Goal: Transaction & Acquisition: Purchase product/service

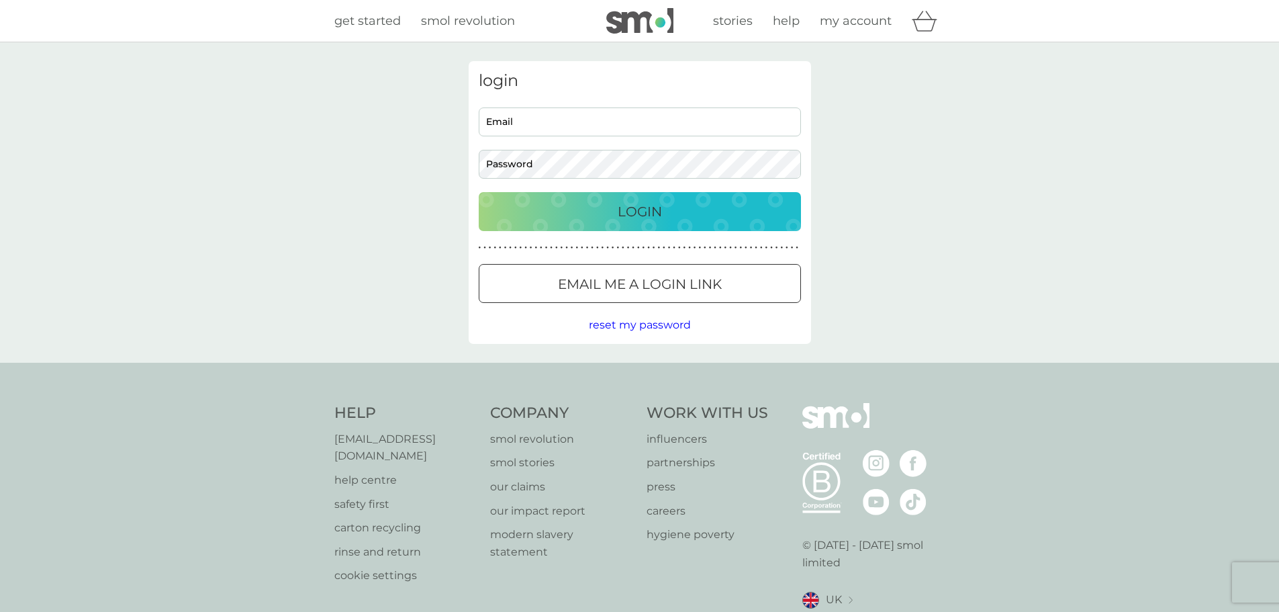
click at [520, 121] on input "Email" at bounding box center [640, 121] width 322 height 29
type input "caroline.clarke@open.ac.uk"
click at [479, 192] on button "Login" at bounding box center [640, 211] width 322 height 39
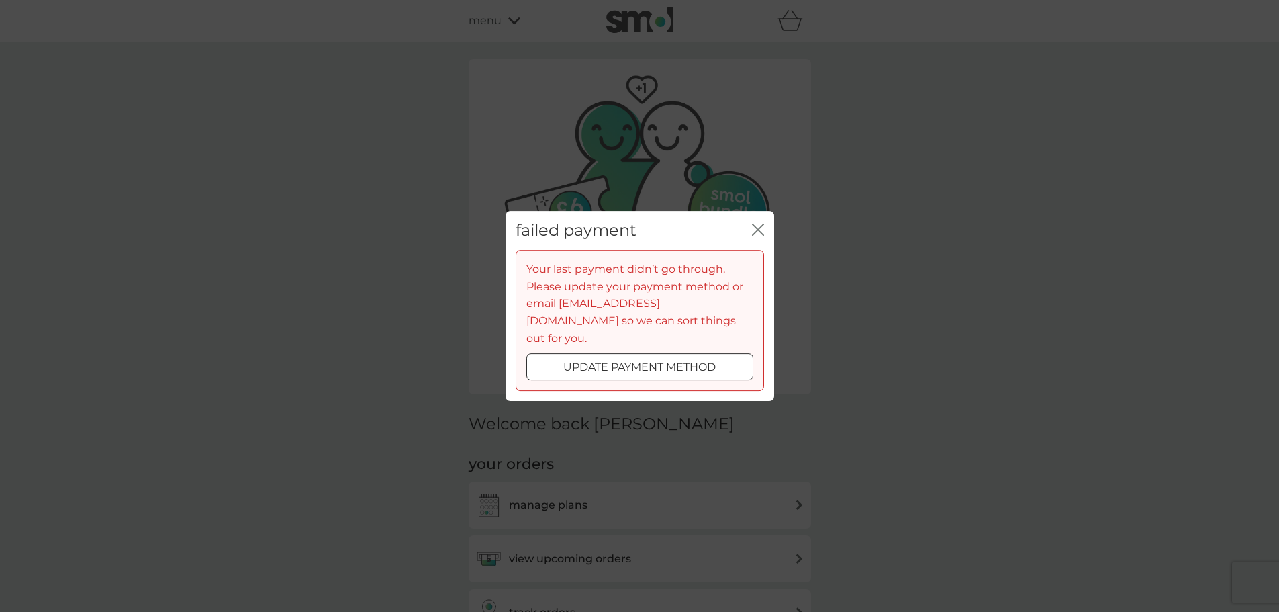
click at [620, 363] on div at bounding box center [640, 367] width 48 height 14
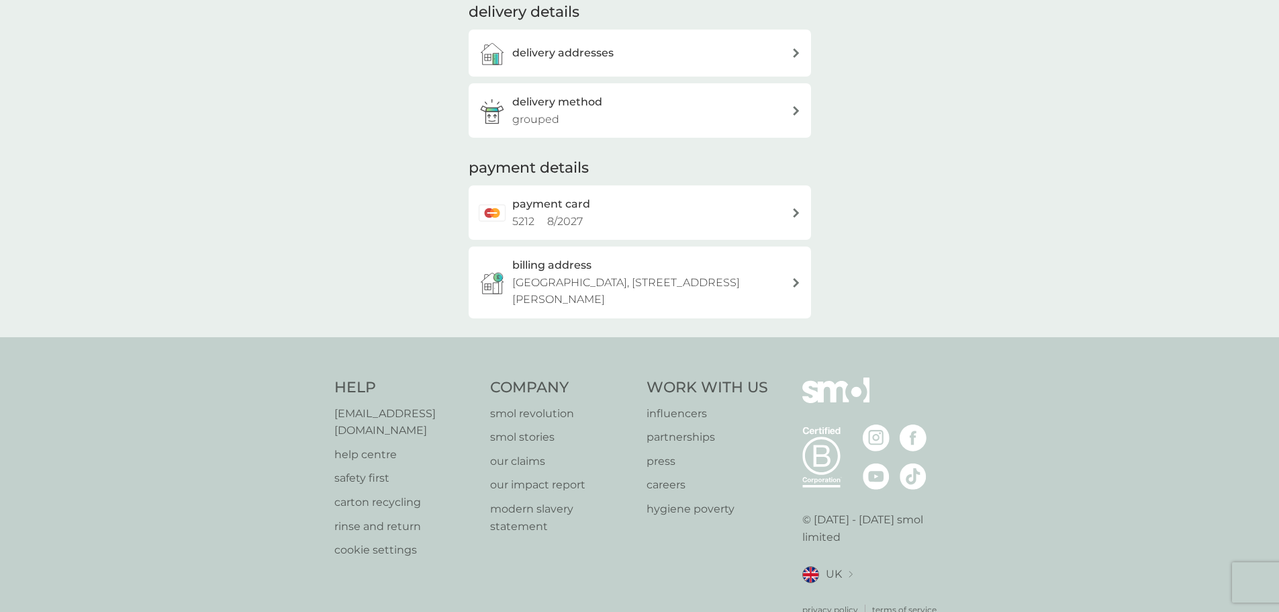
scroll to position [307, 0]
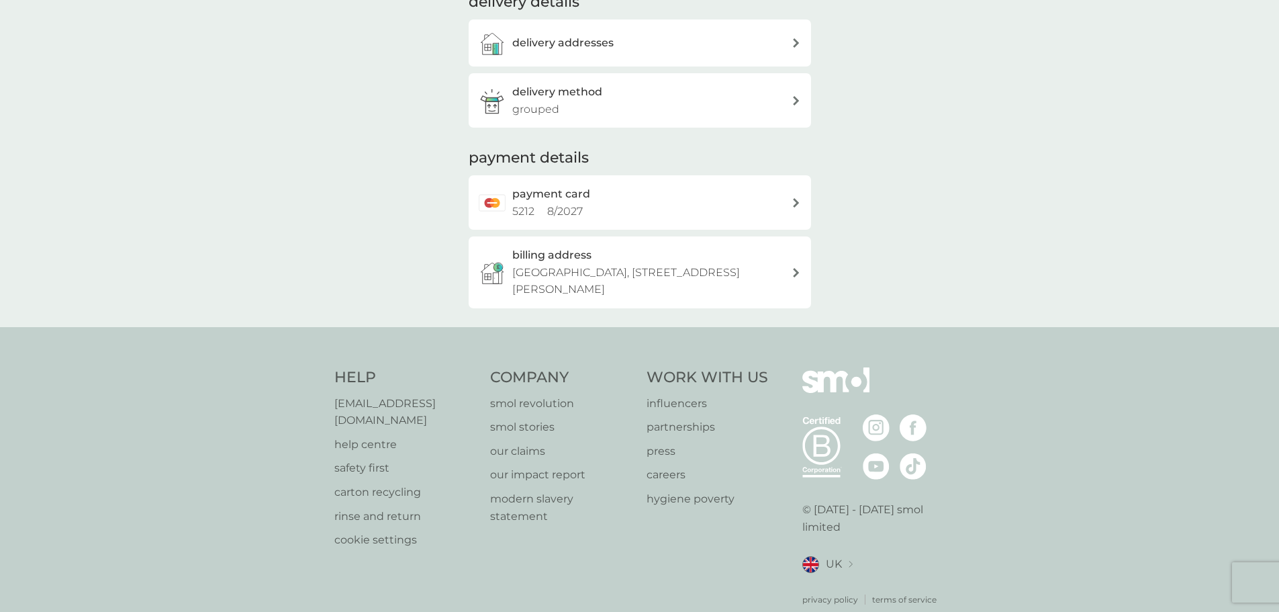
click at [532, 205] on span "5212" at bounding box center [523, 211] width 22 height 13
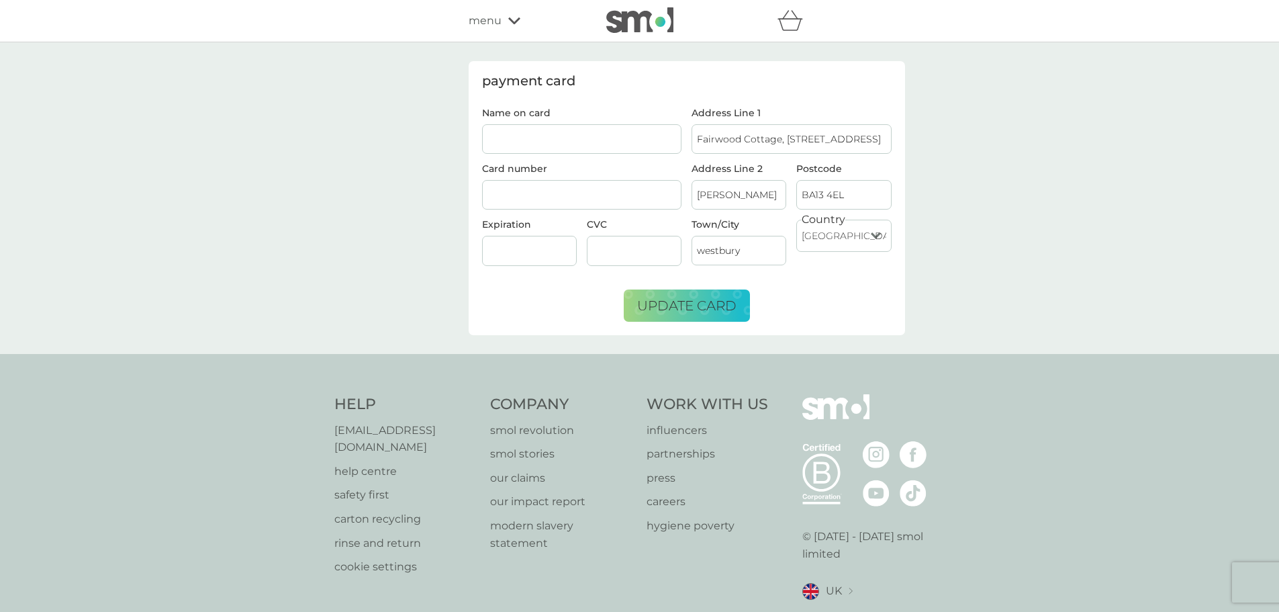
click at [511, 140] on input "Name on card" at bounding box center [582, 139] width 200 height 30
click at [489, 138] on input "[PERSON_NAME]" at bounding box center [582, 139] width 200 height 30
type input "Prof [PERSON_NAME]"
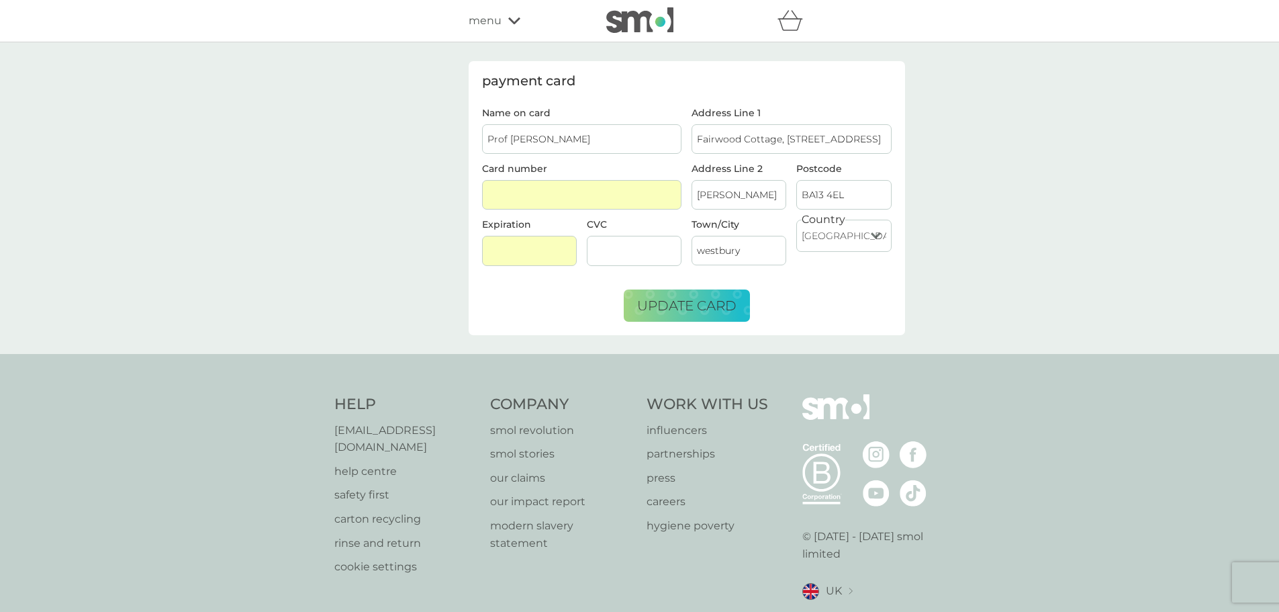
click at [602, 244] on div at bounding box center [634, 251] width 95 height 30
click at [694, 307] on span "update card" at bounding box center [686, 305] width 99 height 16
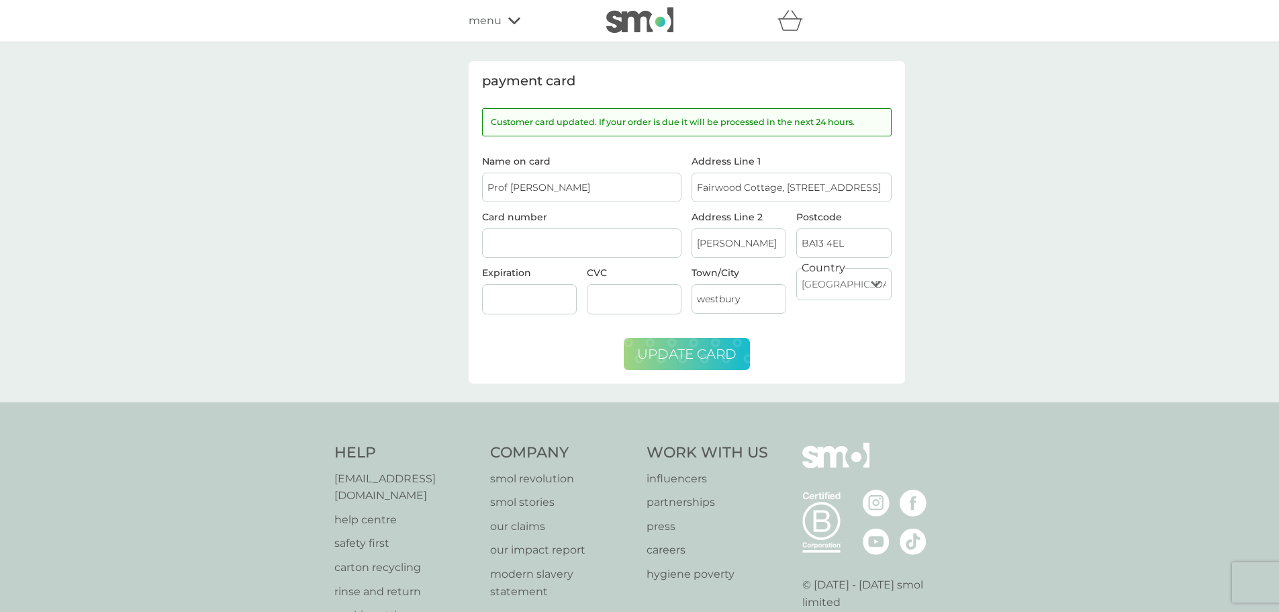
click at [513, 21] on icon at bounding box center [514, 21] width 12 height 8
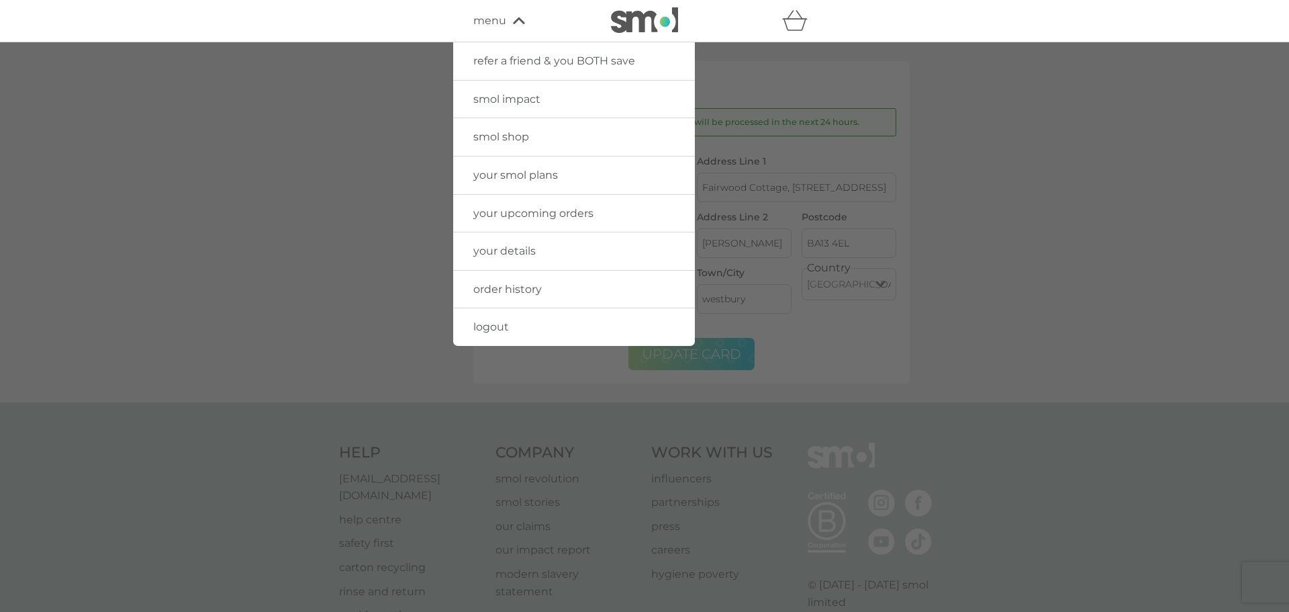
click at [532, 212] on span "your upcoming orders" at bounding box center [533, 213] width 120 height 13
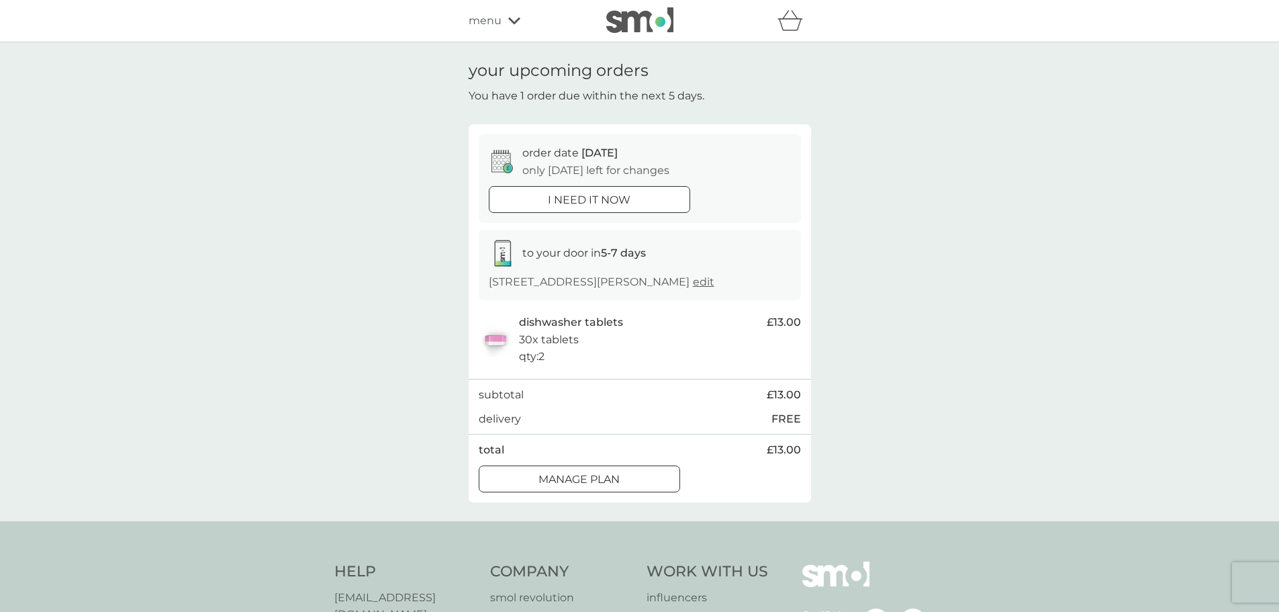
click at [565, 199] on div at bounding box center [589, 200] width 48 height 14
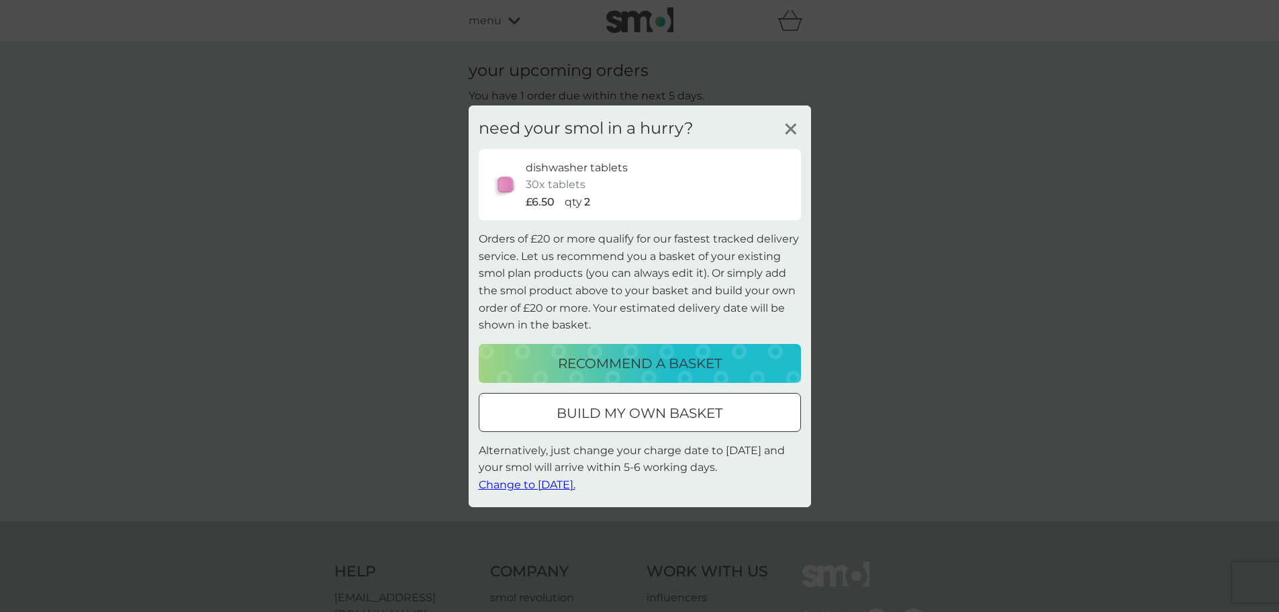
scroll to position [67, 0]
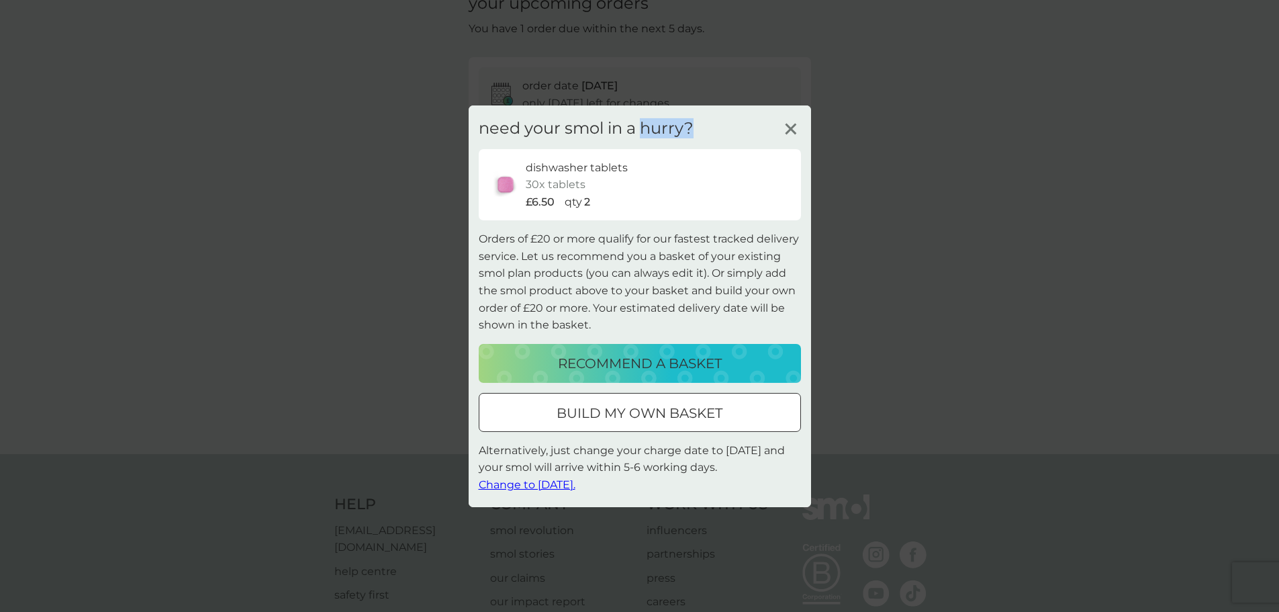
drag, startPoint x: 707, startPoint y: 132, endPoint x: 644, endPoint y: 120, distance: 64.8
click at [644, 120] on div "need your smol in a hurry?" at bounding box center [640, 128] width 322 height 20
click at [542, 483] on span "Change to [DATE]." at bounding box center [527, 484] width 97 height 13
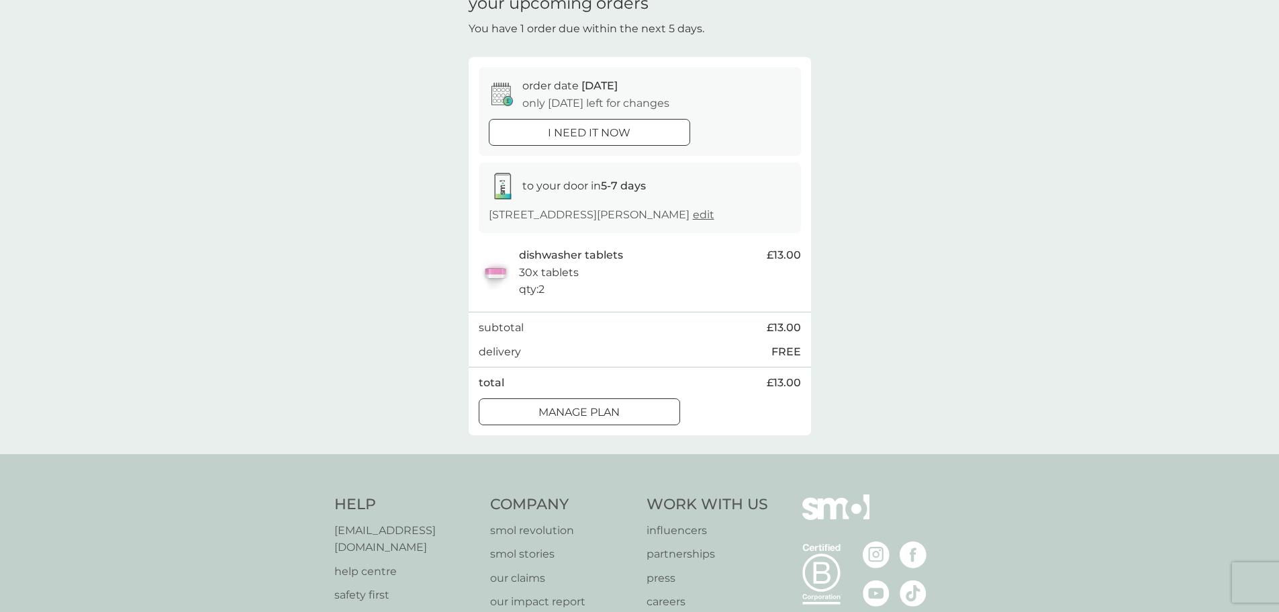
click at [559, 134] on p "i need it now" at bounding box center [589, 132] width 83 height 17
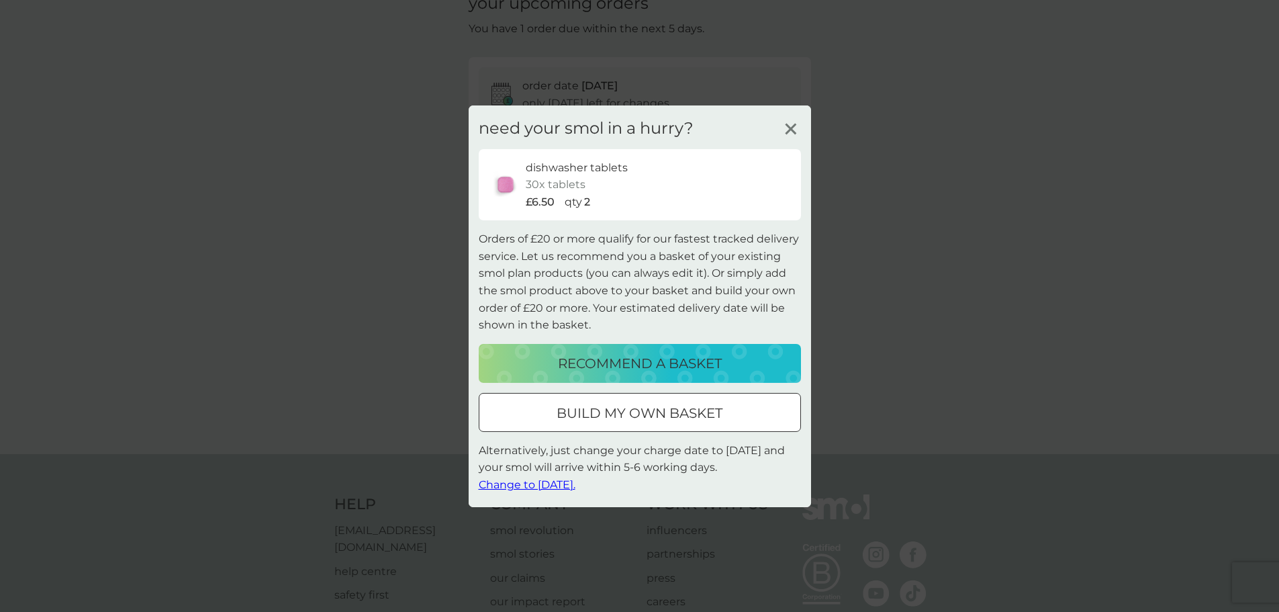
scroll to position [201, 0]
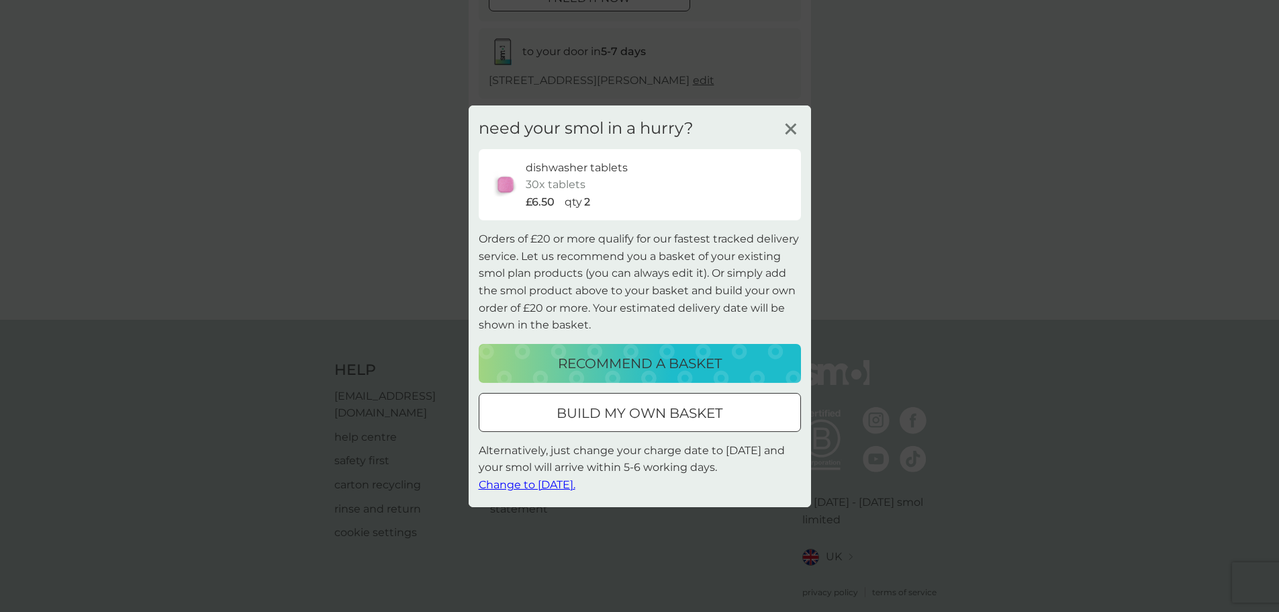
click at [787, 129] on icon at bounding box center [791, 128] width 20 height 20
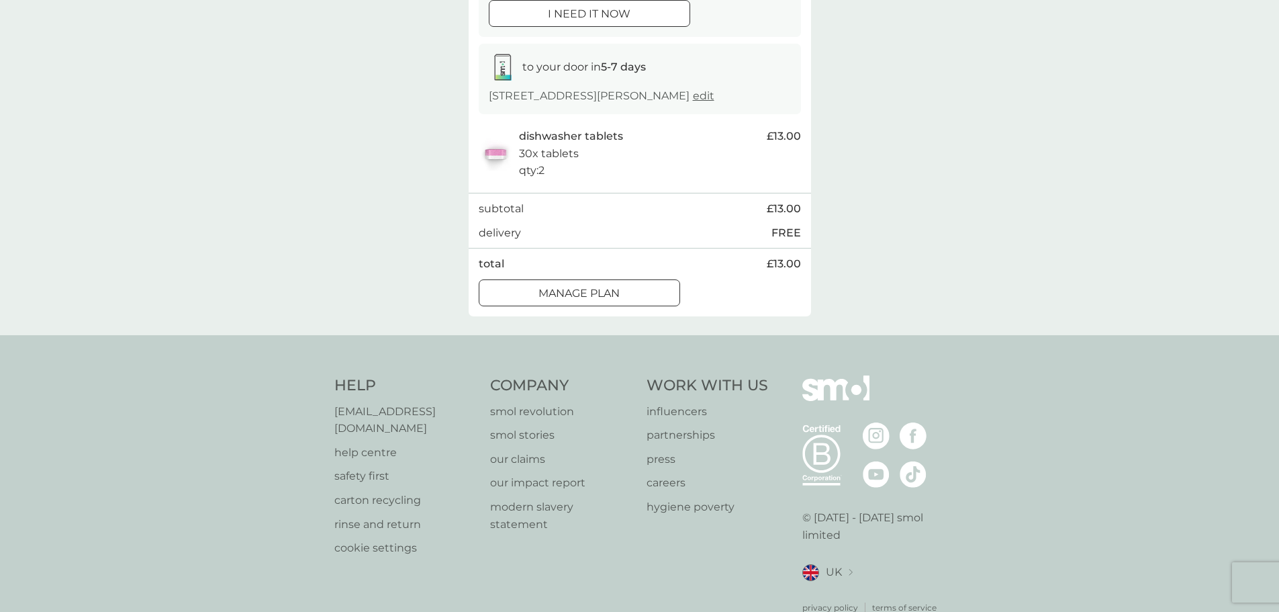
click at [624, 302] on div "Manage plan" at bounding box center [579, 293] width 200 height 17
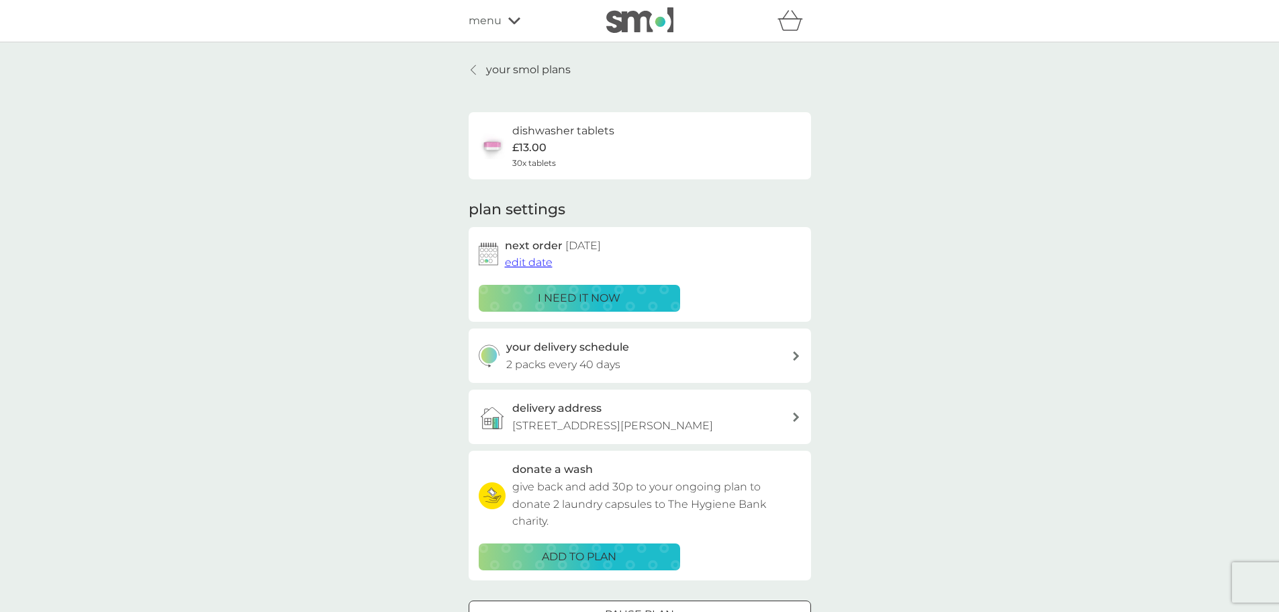
click at [514, 21] on icon at bounding box center [514, 20] width 12 height 7
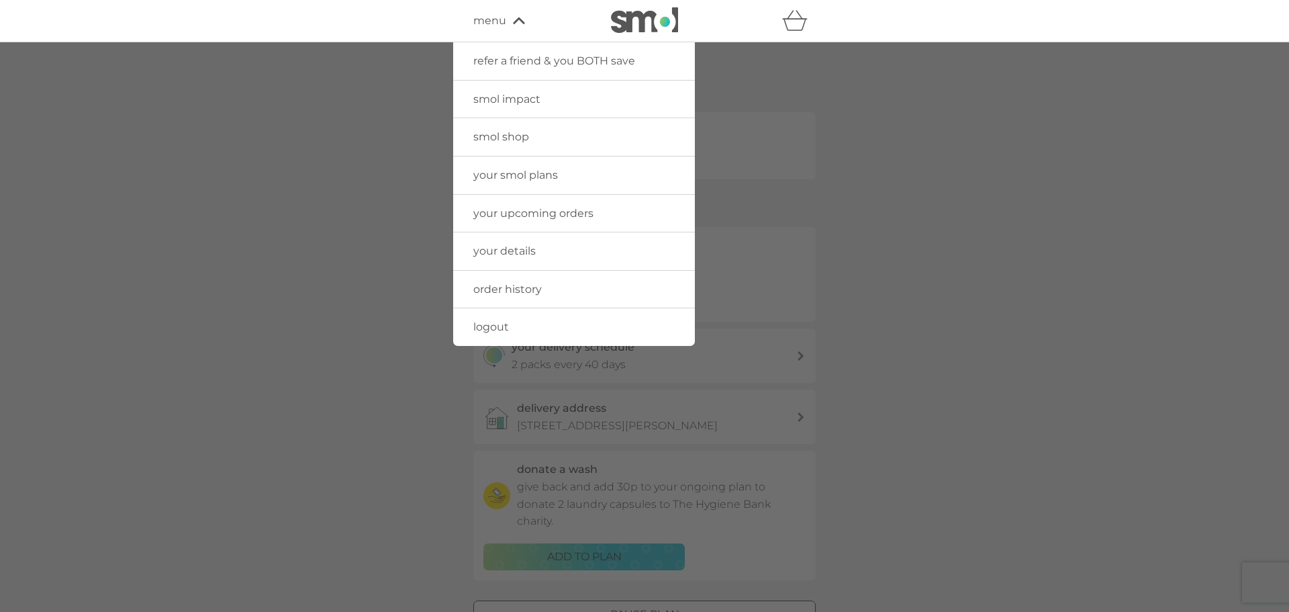
click at [510, 133] on span "smol shop" at bounding box center [501, 136] width 56 height 13
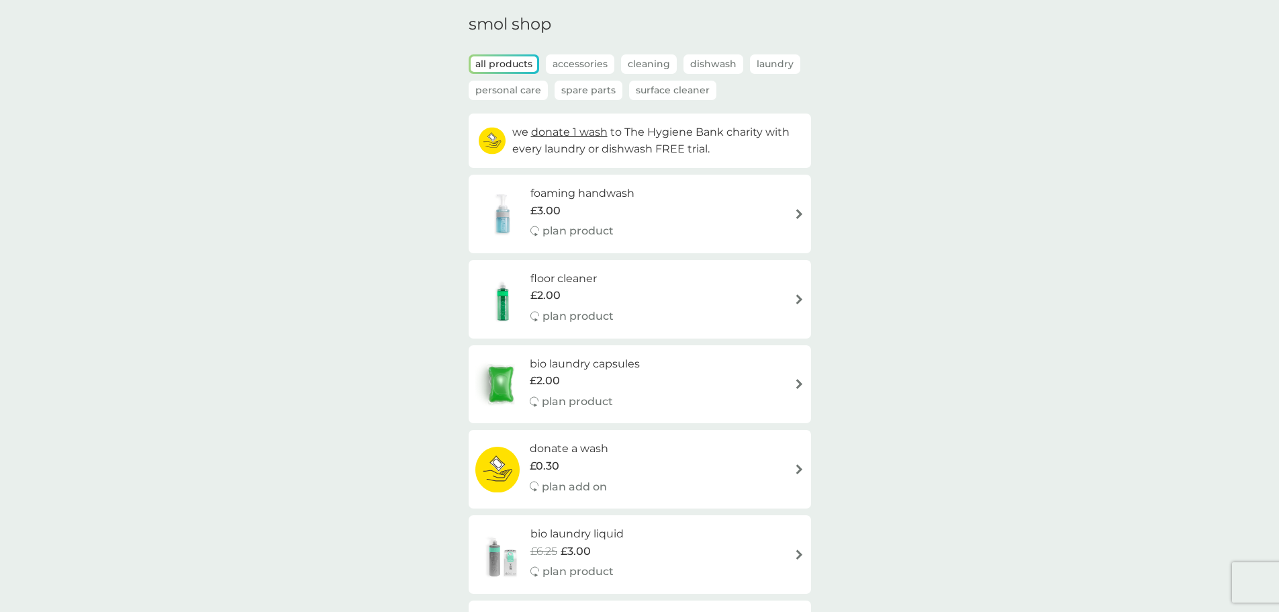
scroll to position [134, 0]
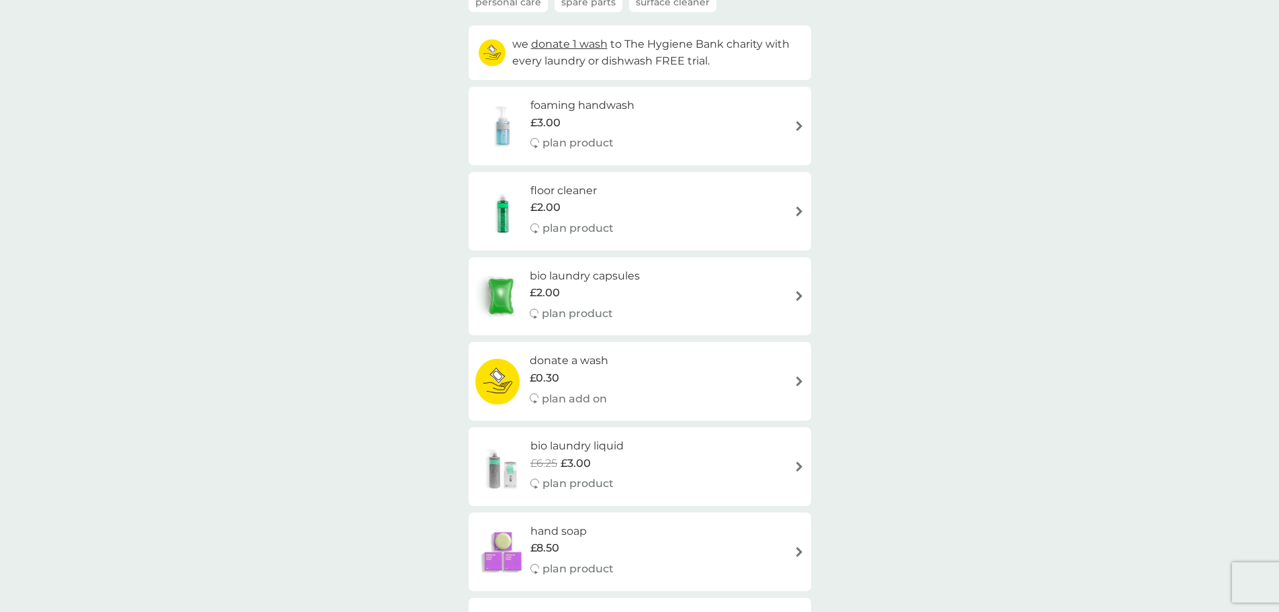
click at [801, 211] on img at bounding box center [799, 211] width 10 height 10
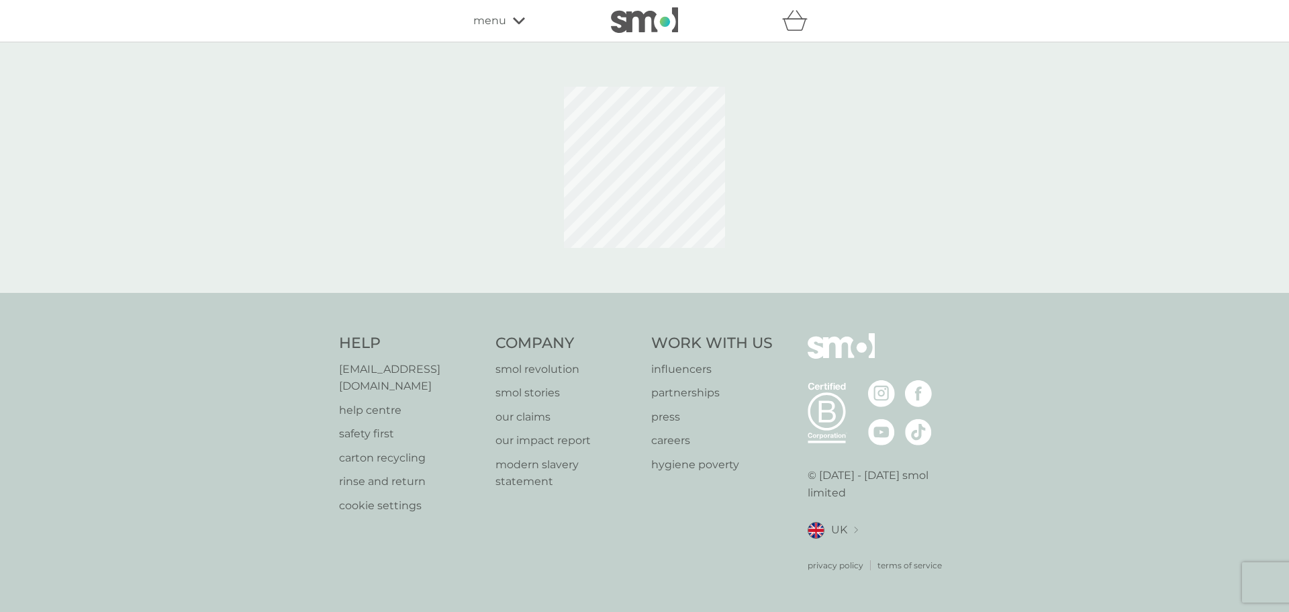
select select "84"
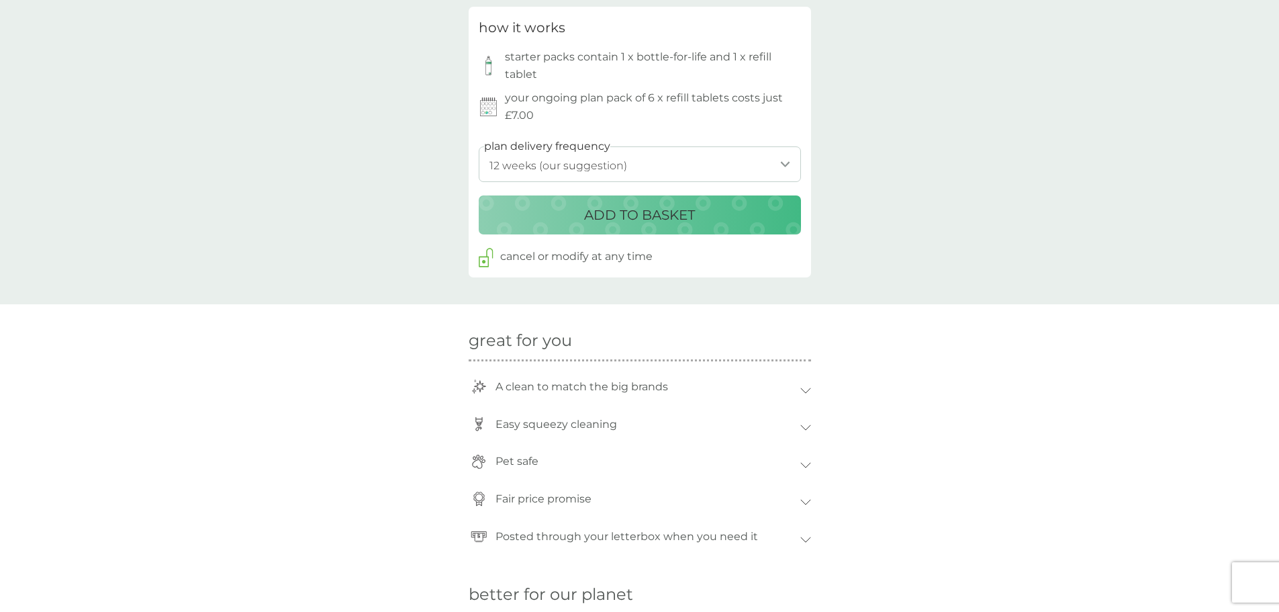
scroll to position [671, 0]
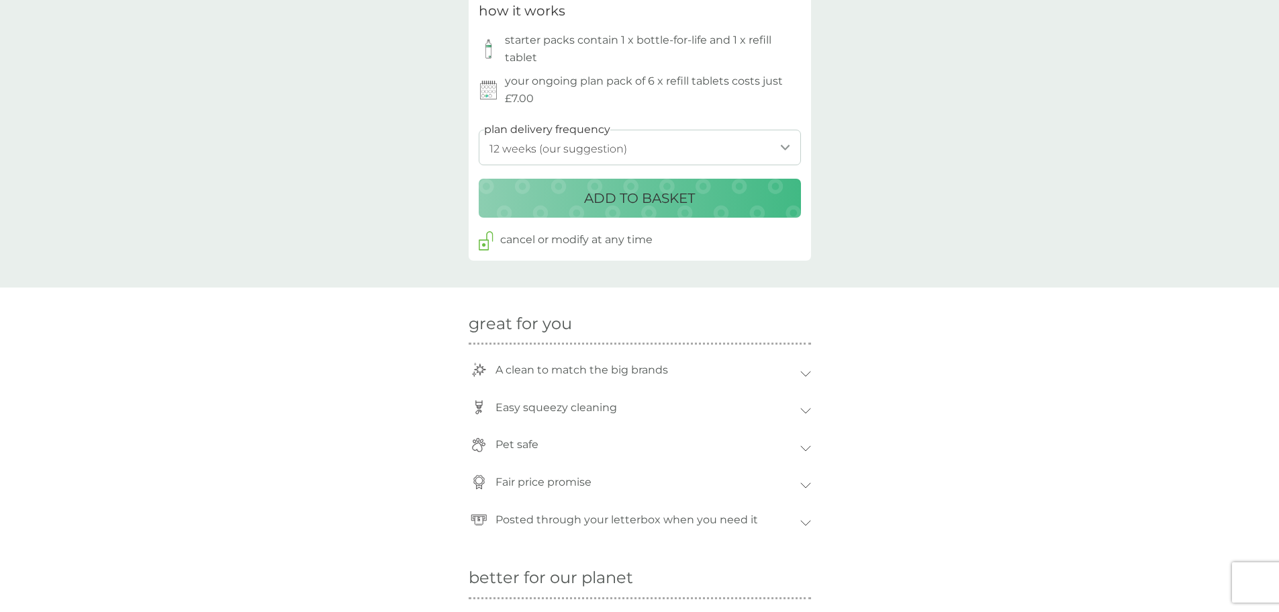
click at [650, 195] on p "ADD TO BASKET" at bounding box center [639, 197] width 111 height 21
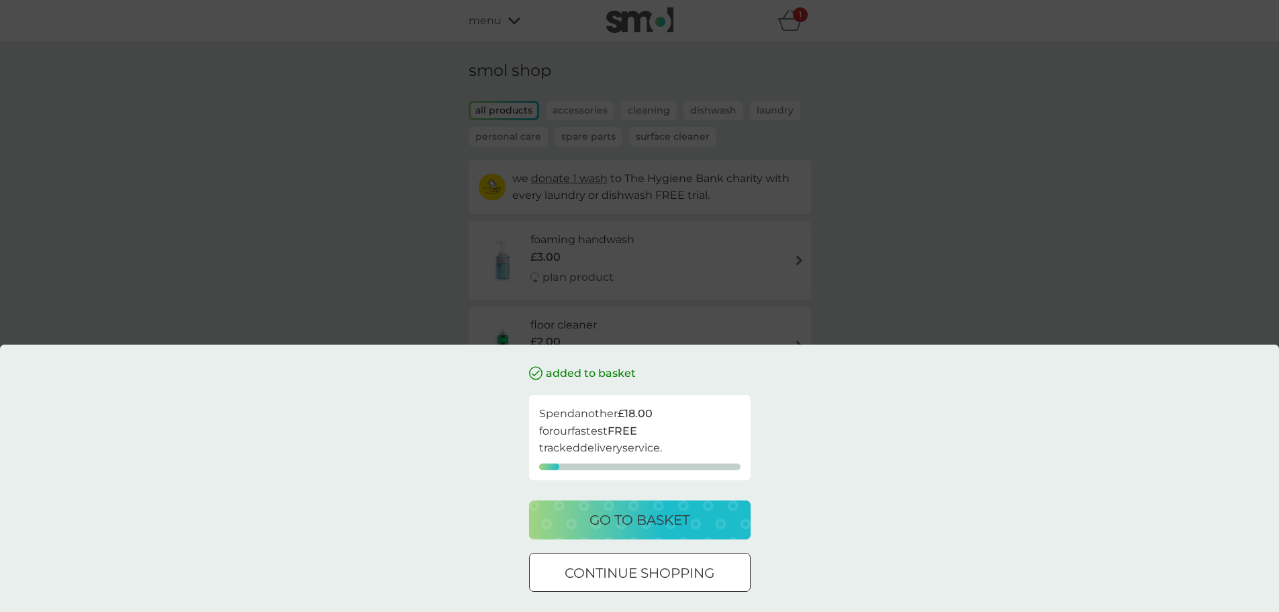
click at [648, 513] on p "go to basket" at bounding box center [639, 519] width 100 height 21
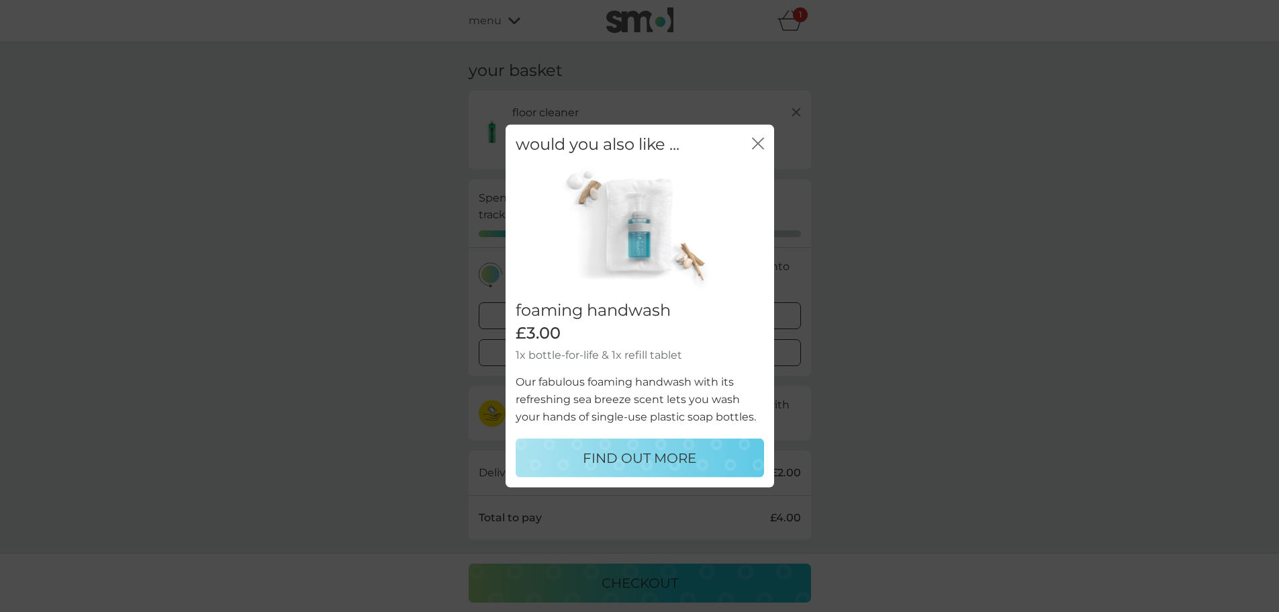
click at [628, 453] on p "FIND OUT MORE" at bounding box center [639, 457] width 113 height 21
select select "119"
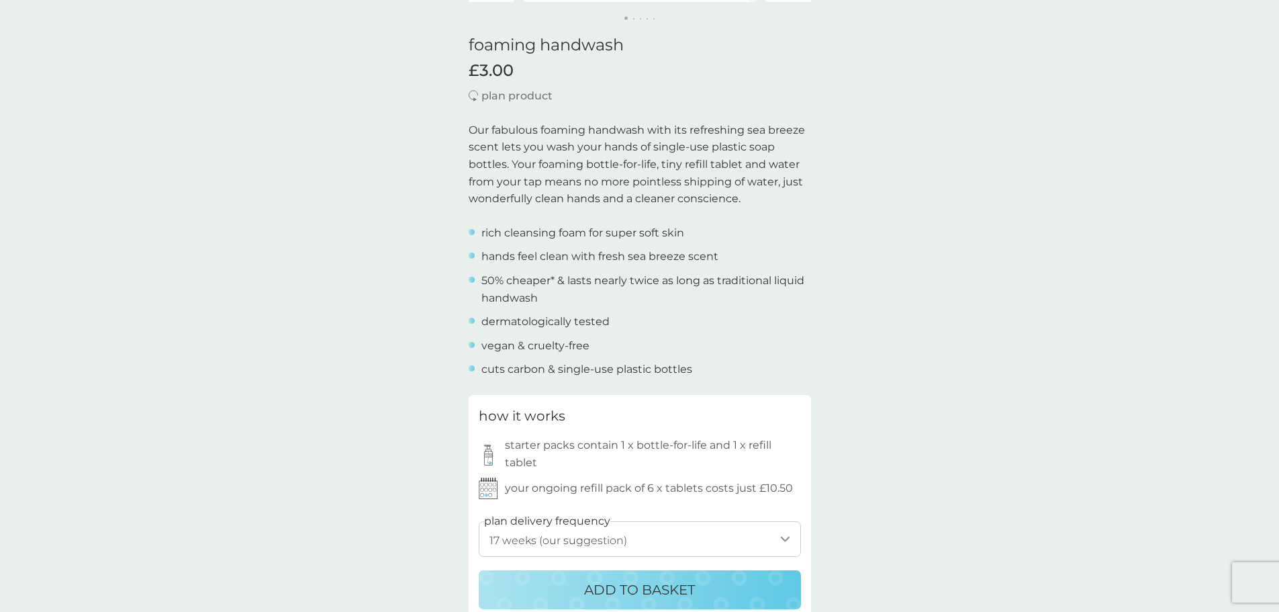
scroll to position [336, 0]
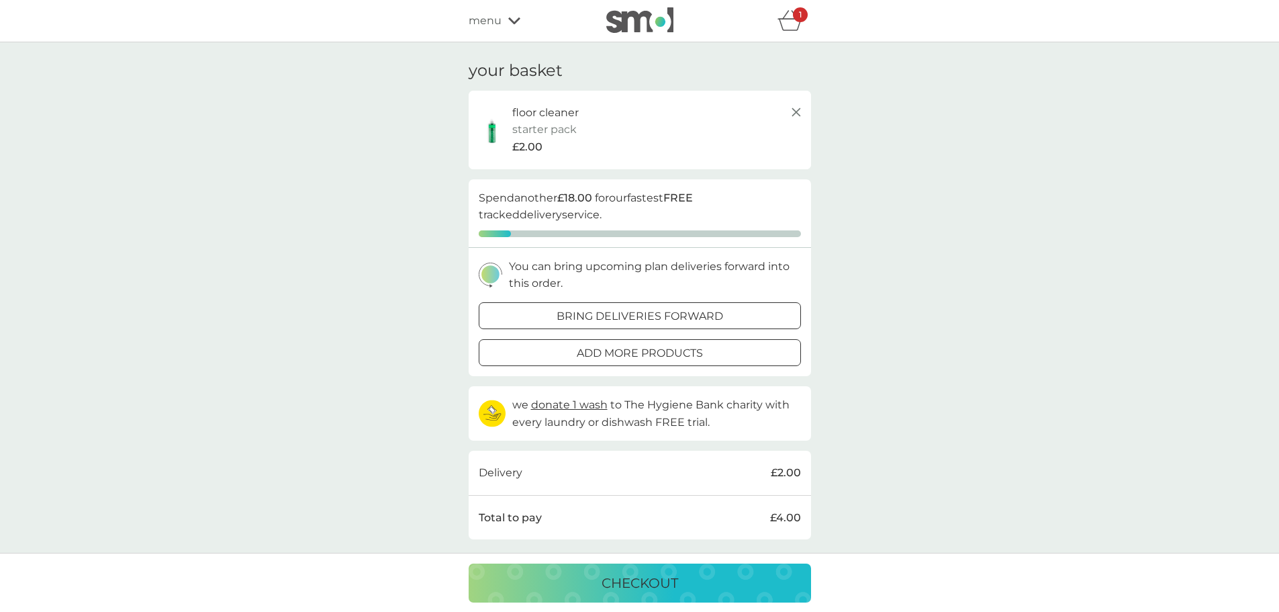
click at [541, 315] on div "bring deliveries forward" at bounding box center [639, 315] width 321 height 17
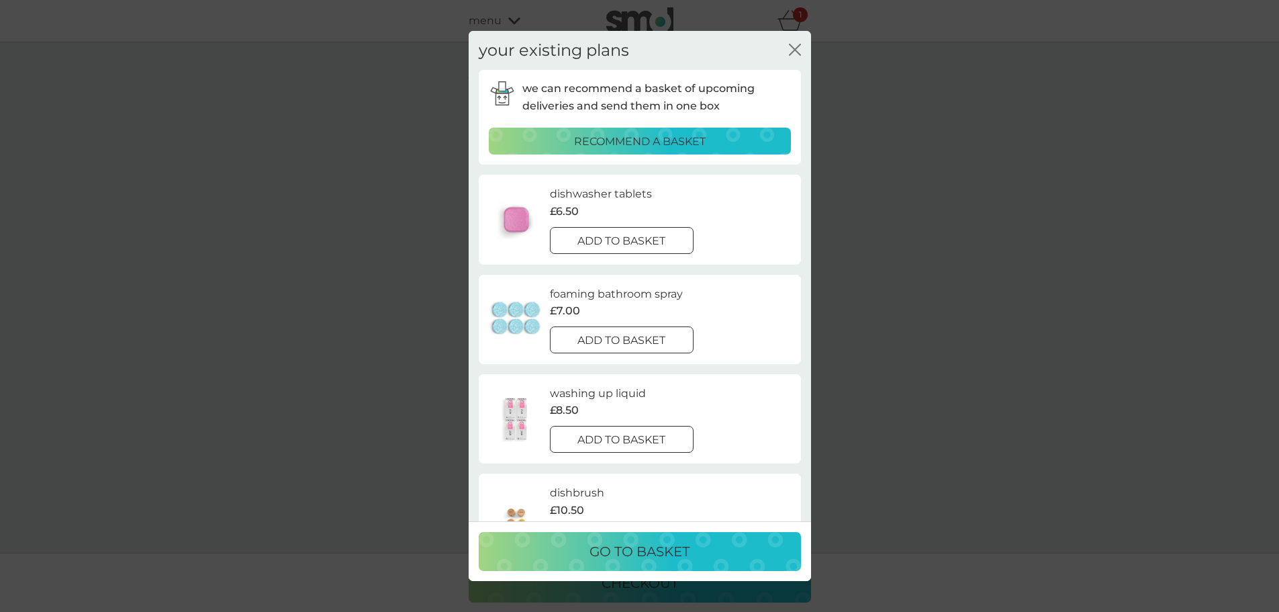
click at [595, 242] on p "add to basket" at bounding box center [621, 240] width 88 height 17
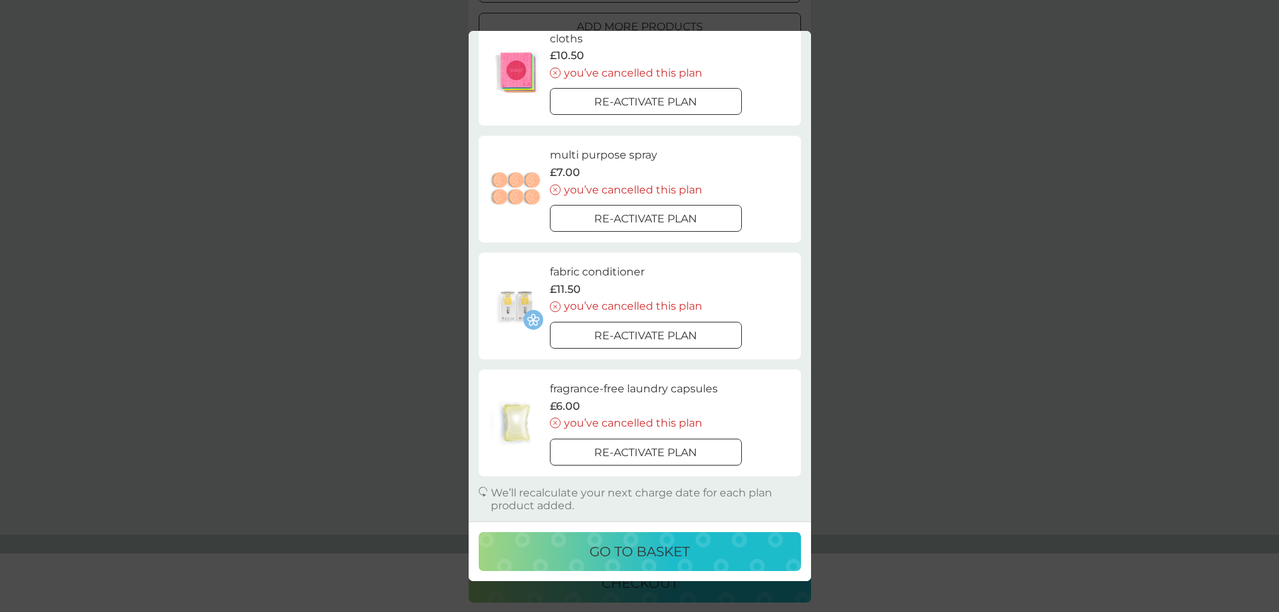
scroll to position [542, 0]
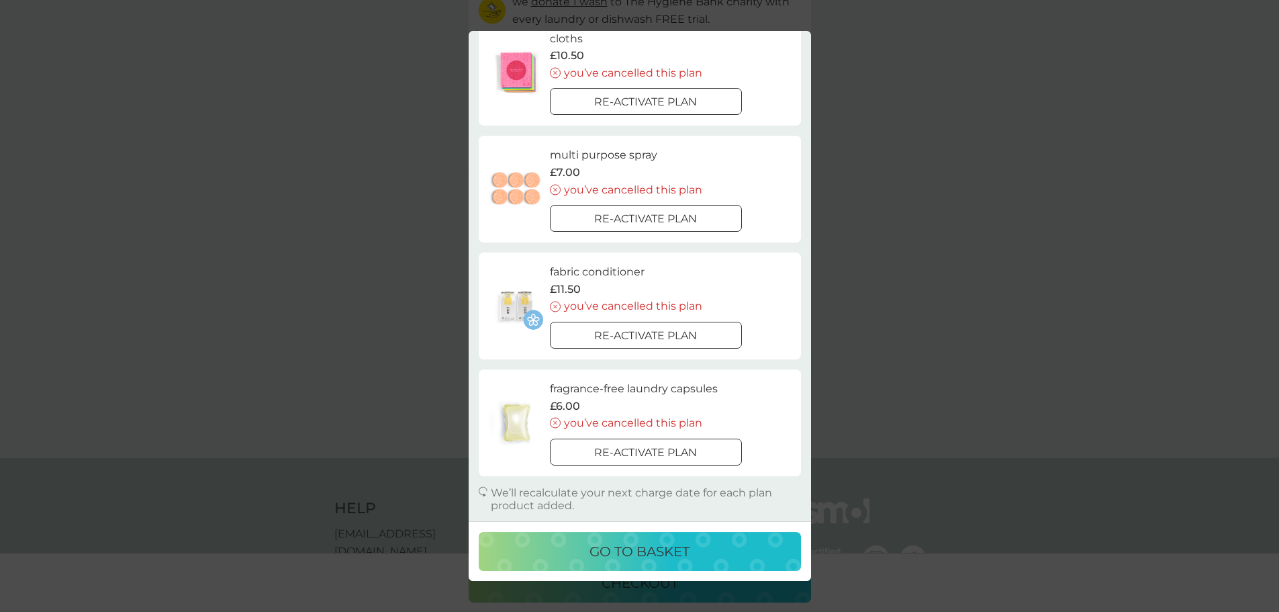
click at [578, 546] on div "go to basket" at bounding box center [639, 550] width 295 height 21
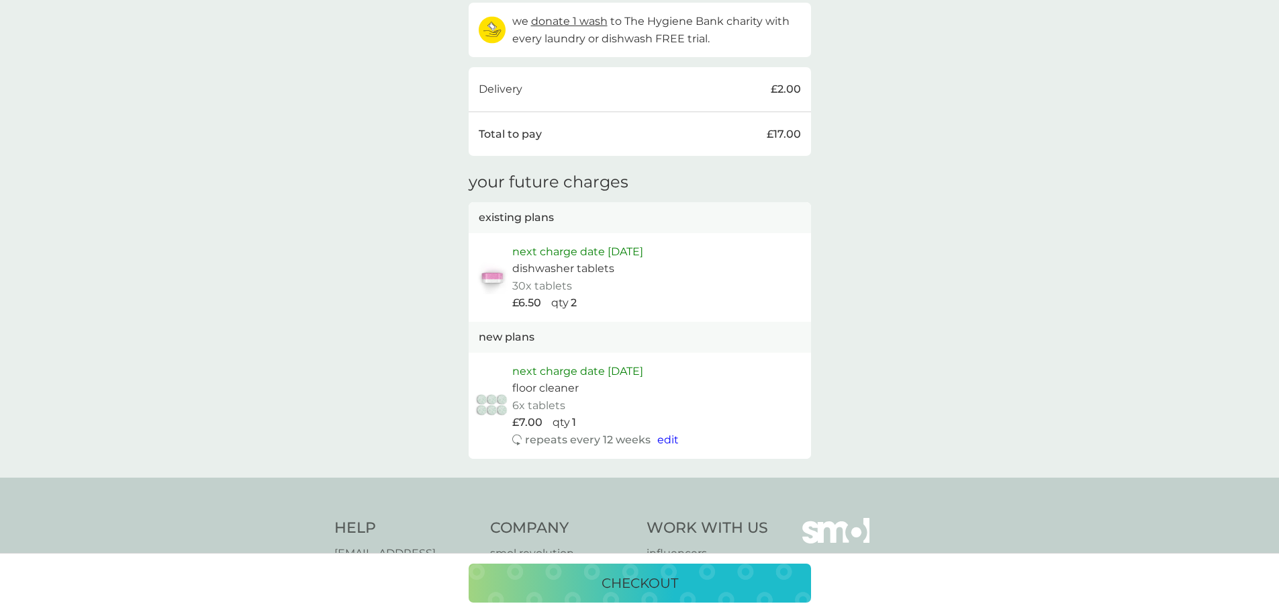
scroll to position [552, 0]
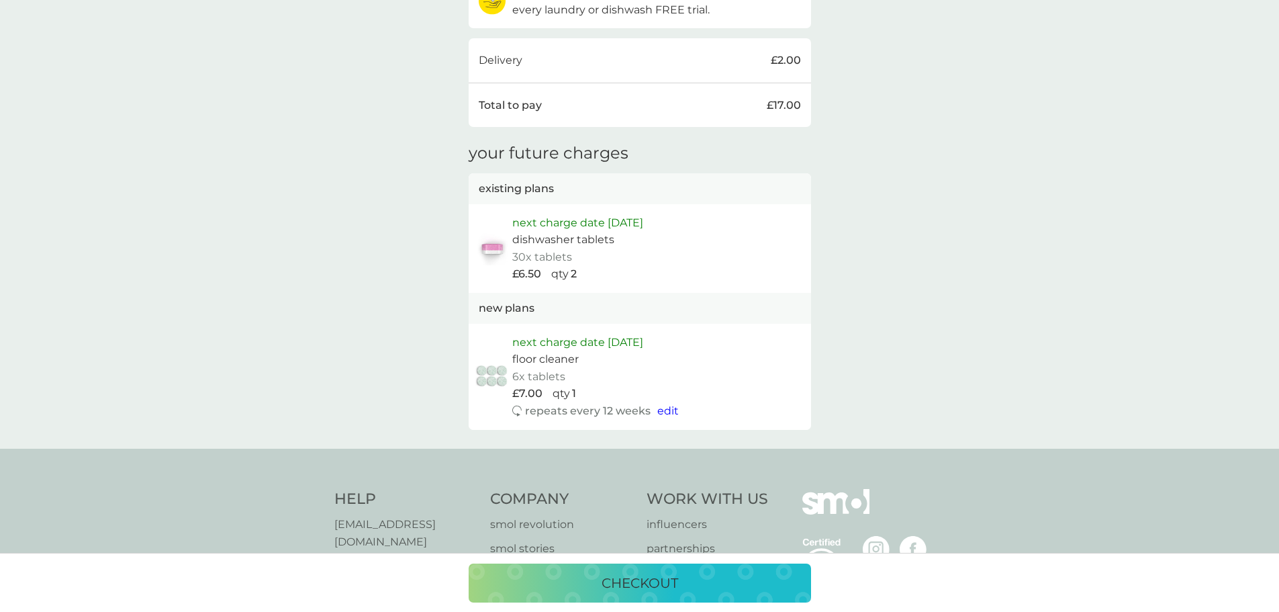
click at [665, 410] on span "edit" at bounding box center [667, 410] width 21 height 13
select select "84"
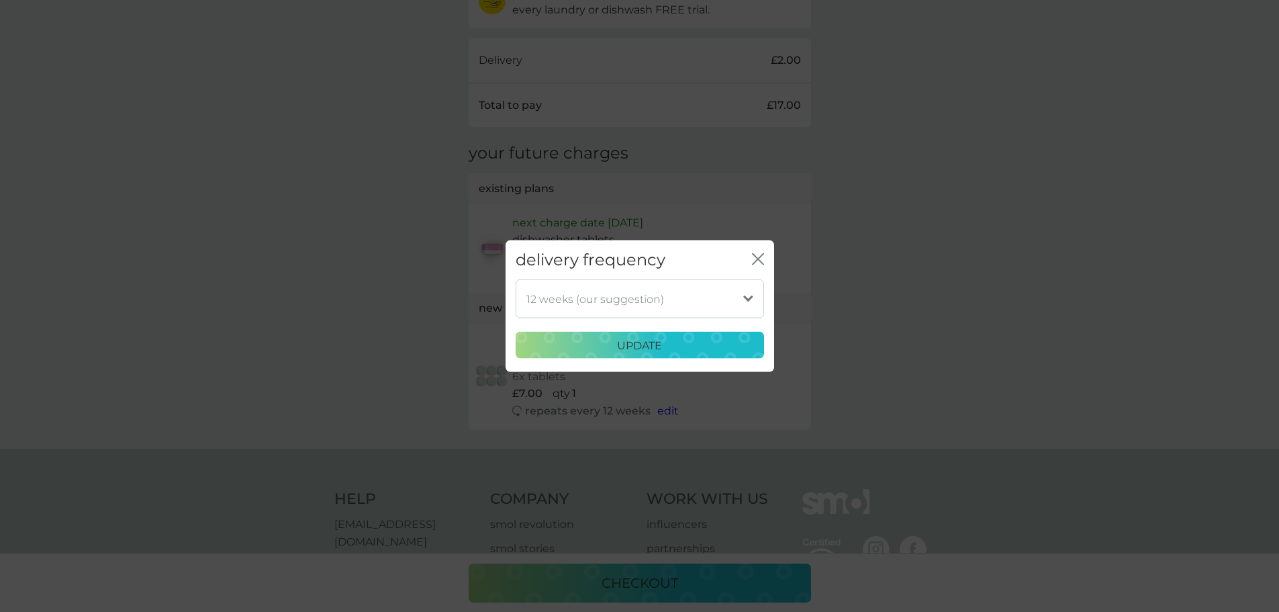
click at [746, 296] on select "1 week 2 weeks 3 weeks 4 weeks 5 weeks 6 weeks 7 weeks 8 weeks 9 weeks 10 weeks…" at bounding box center [640, 298] width 248 height 39
click at [673, 345] on div "update" at bounding box center [639, 344] width 231 height 17
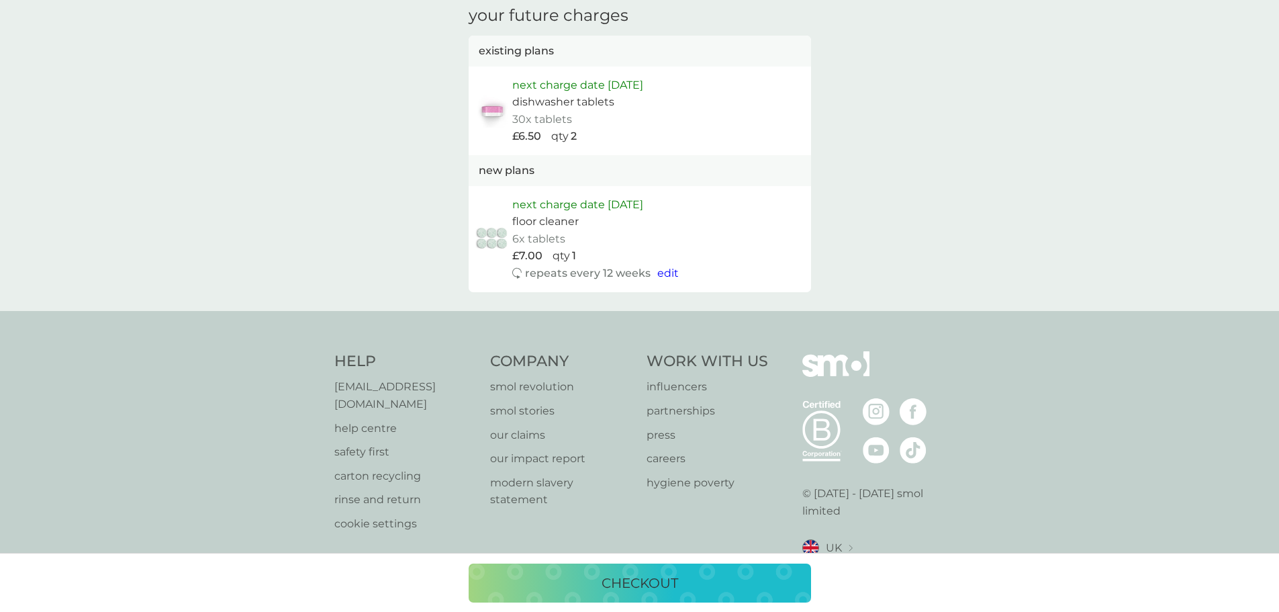
scroll to position [690, 0]
click at [627, 580] on p "checkout" at bounding box center [639, 582] width 77 height 21
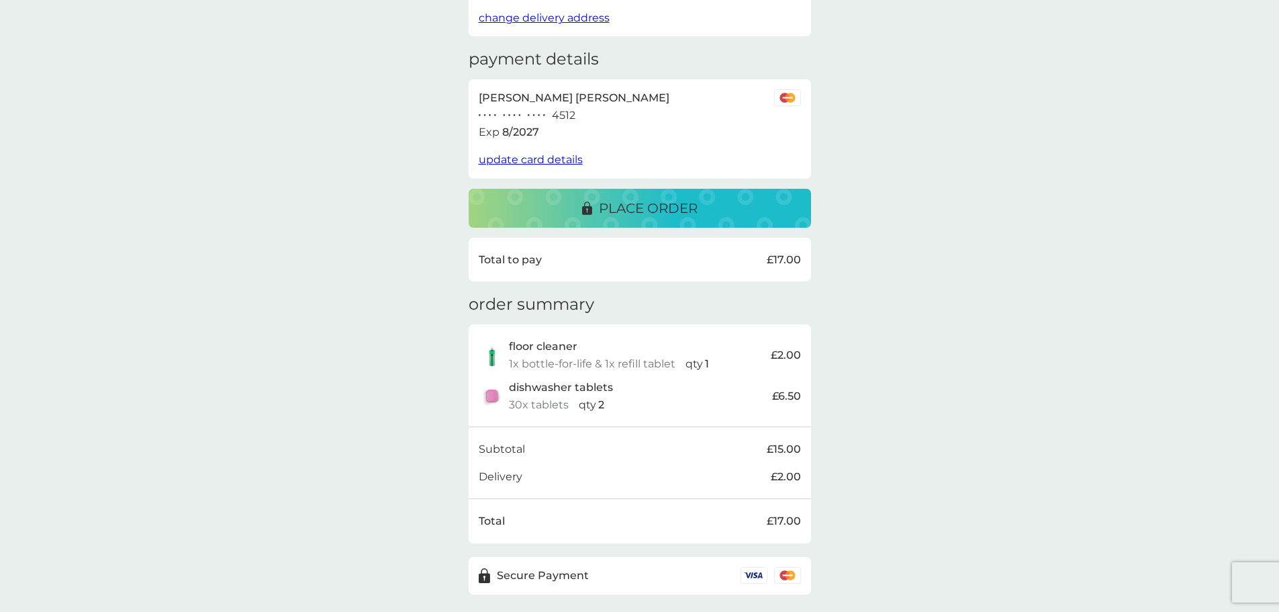
scroll to position [228, 0]
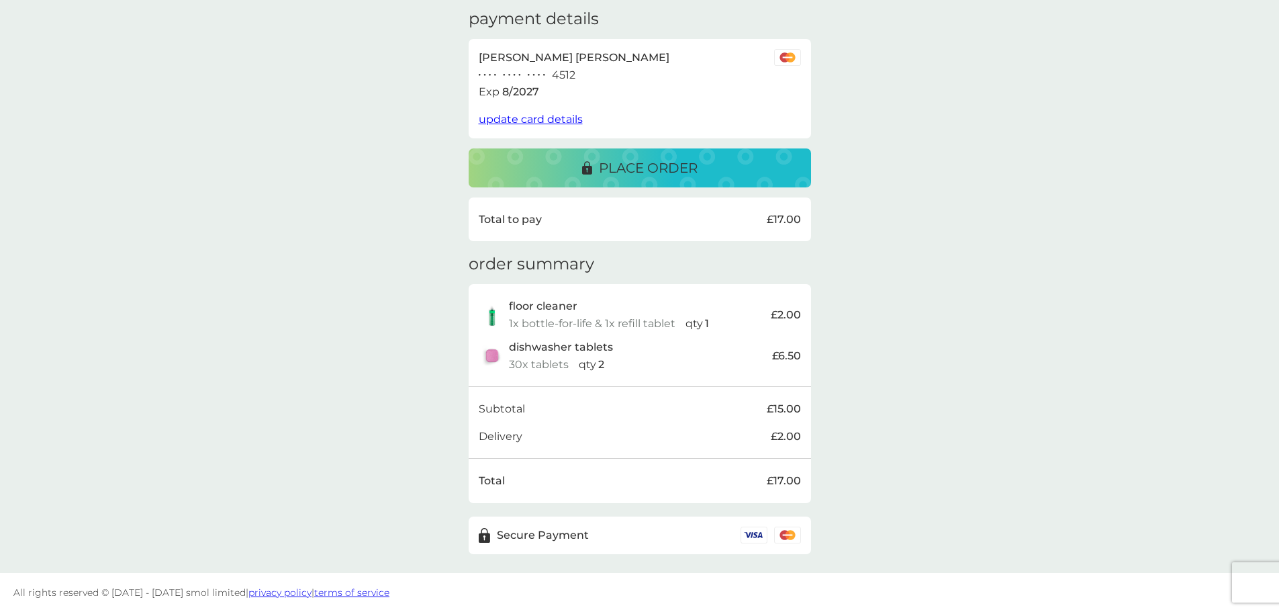
click at [600, 169] on p "place order" at bounding box center [648, 167] width 99 height 21
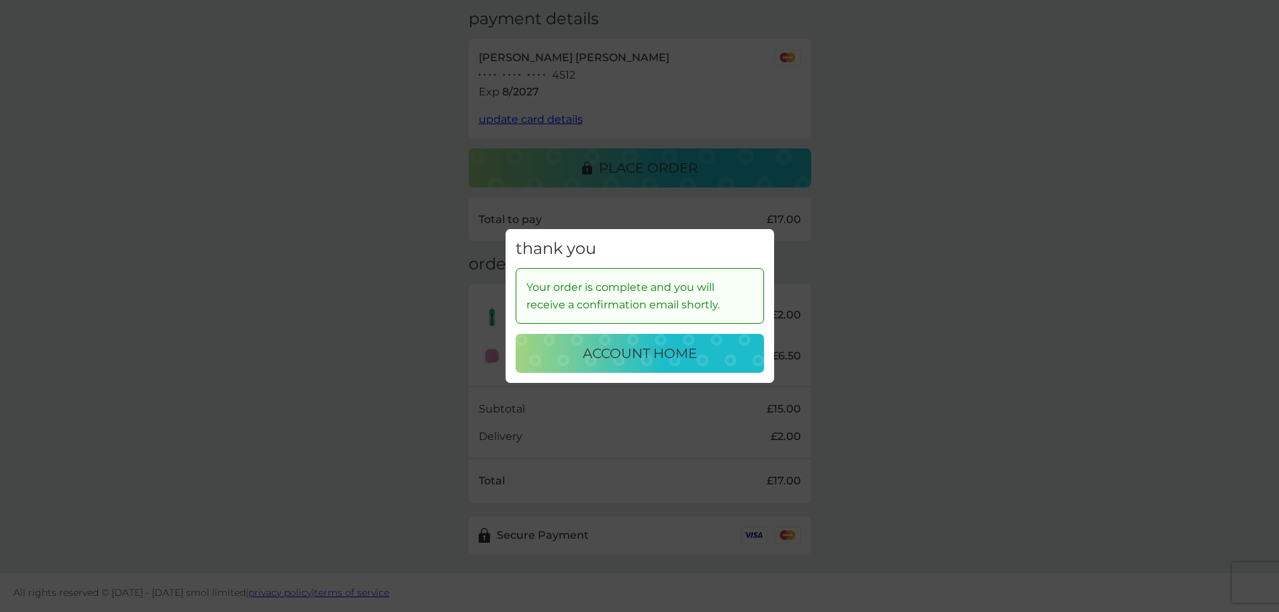
click at [619, 339] on button "account home" at bounding box center [640, 353] width 248 height 39
